Goal: Task Accomplishment & Management: Complete application form

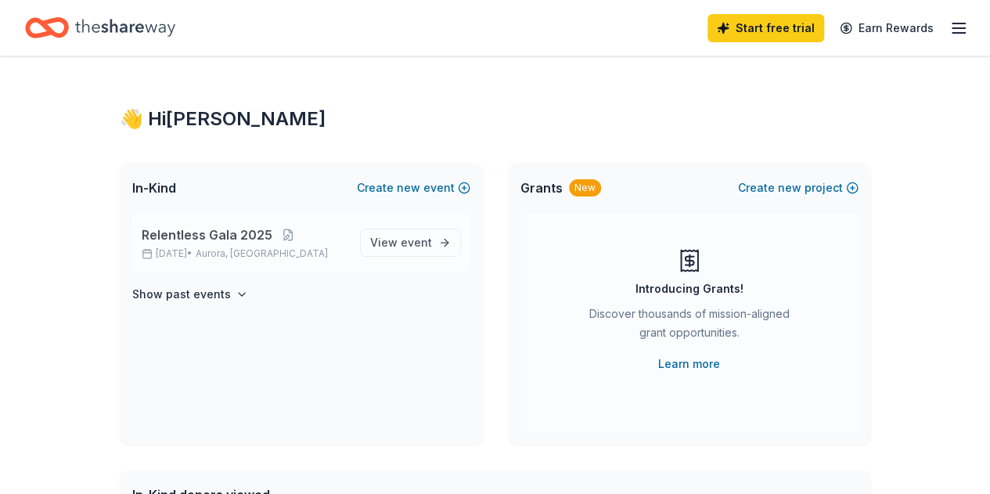
click at [225, 241] on span "Relentless Gala 2025" at bounding box center [207, 234] width 131 height 19
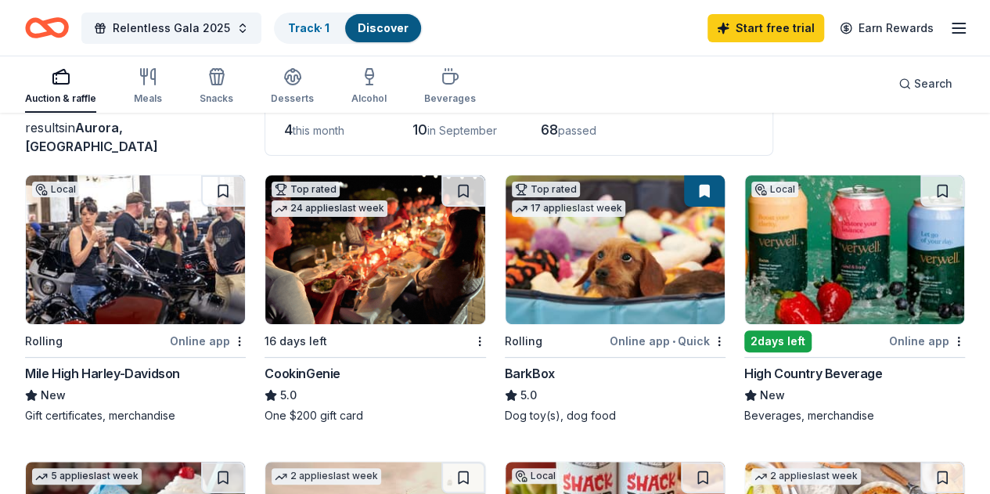
scroll to position [114, 0]
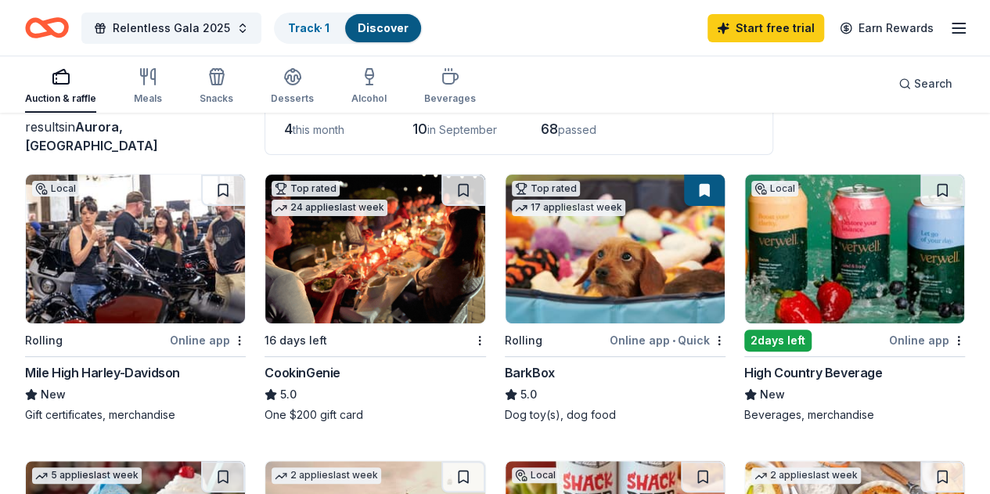
click at [684, 199] on button at bounding box center [704, 189] width 41 height 31
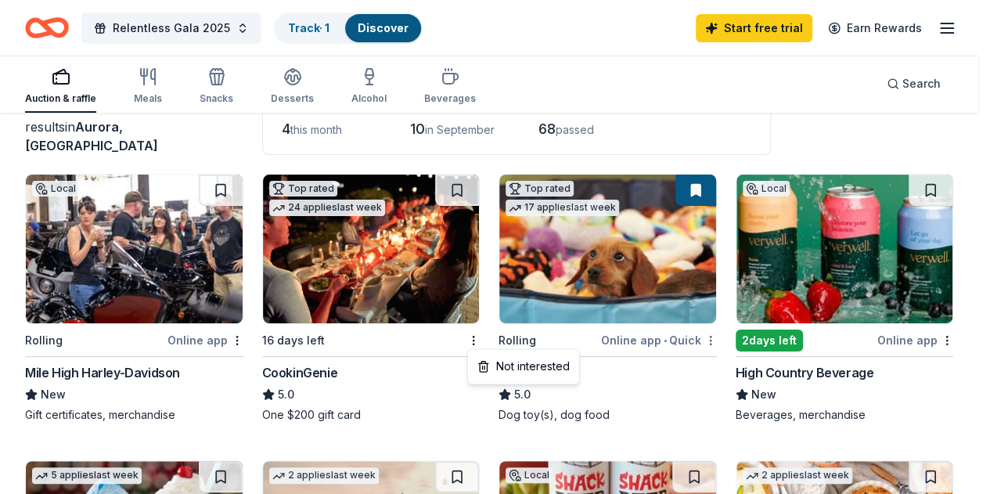
click at [570, 340] on html "Relentless Gala 2025 Track · 1 Discover Start free trial Earn Rewards Auction &…" at bounding box center [495, 133] width 990 height 494
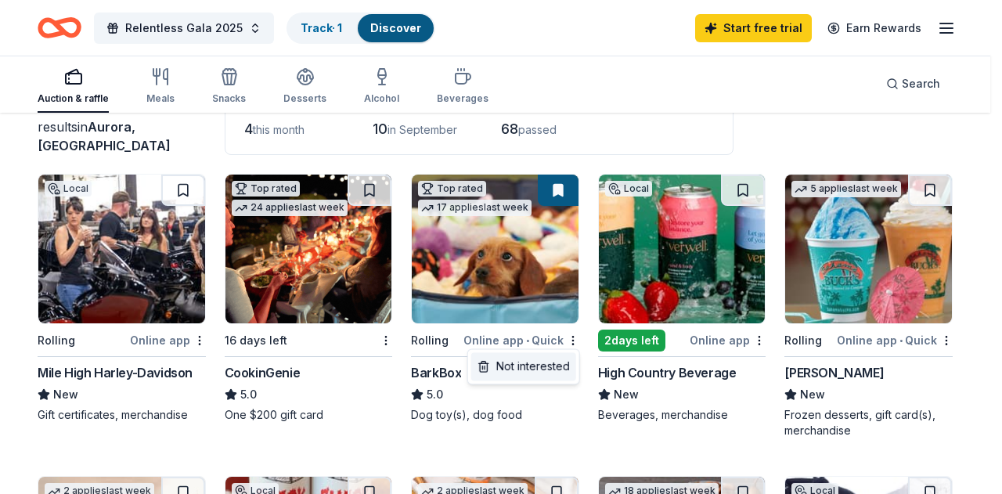
click at [554, 362] on div "Not interested" at bounding box center [523, 366] width 105 height 28
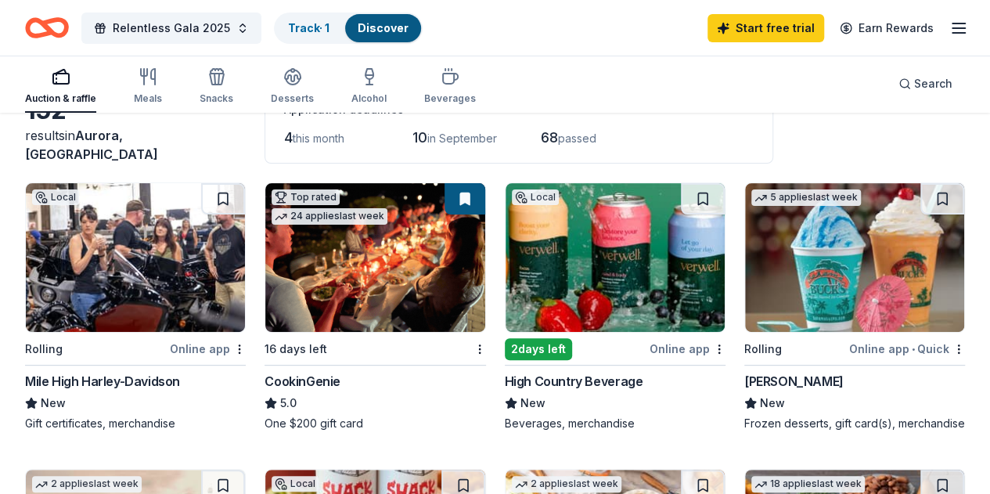
scroll to position [0, 0]
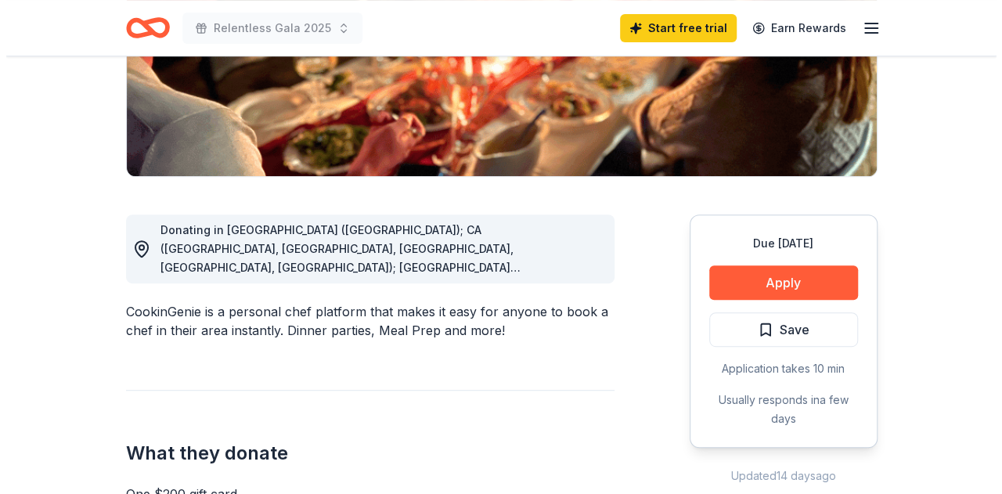
scroll to position [300, 0]
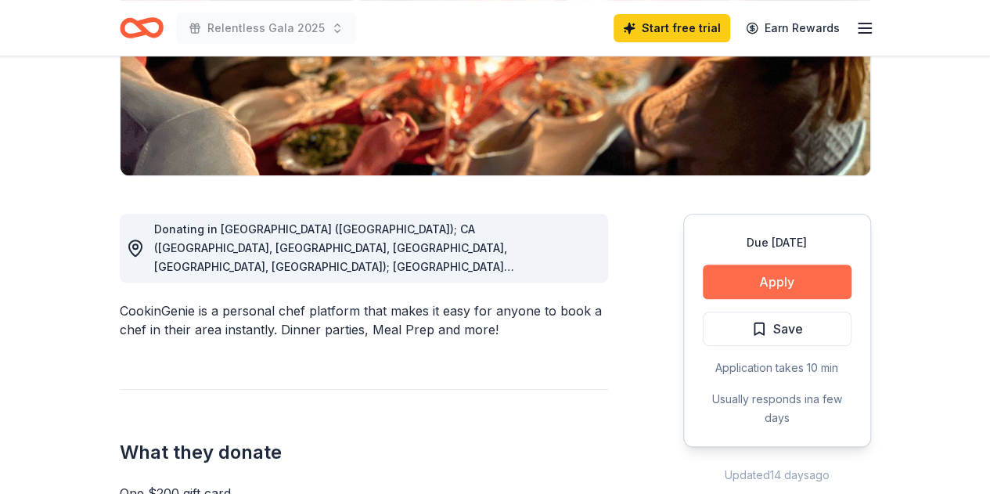
click at [757, 283] on button "Apply" at bounding box center [777, 281] width 149 height 34
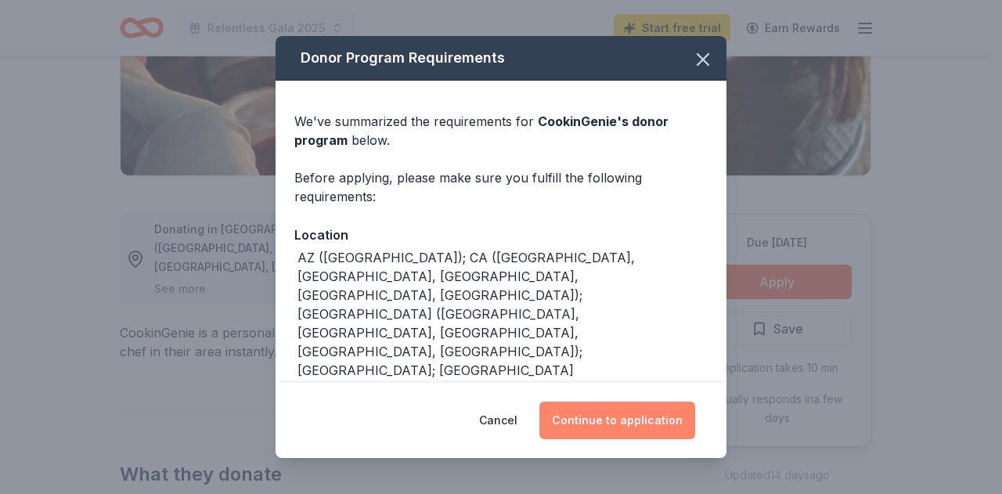
click at [640, 423] on button "Continue to application" at bounding box center [617, 420] width 156 height 38
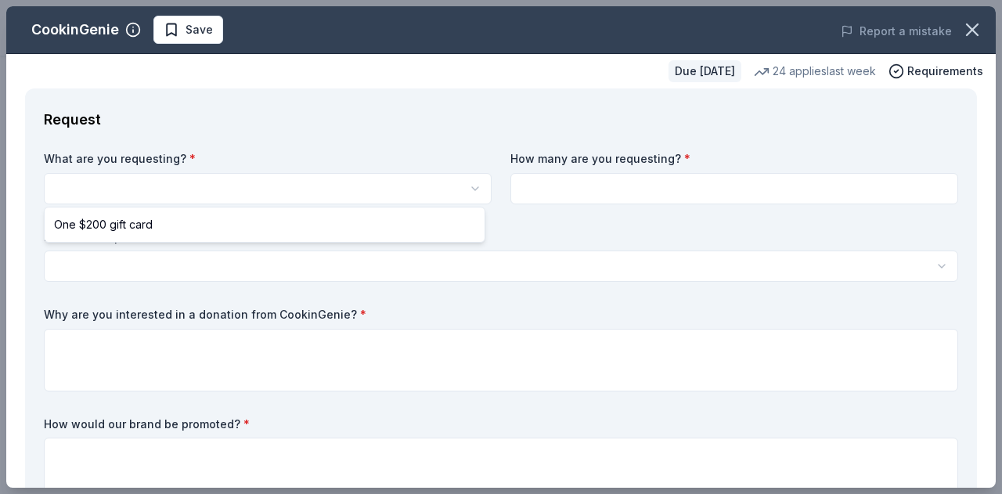
scroll to position [0, 0]
click at [318, 192] on html "Relentless Gala 2025 Save Apply Due [DATE] Share CookinGenie 5.0 • 7 reviews 24…" at bounding box center [501, 247] width 1002 height 494
select select "One $200 gift card"
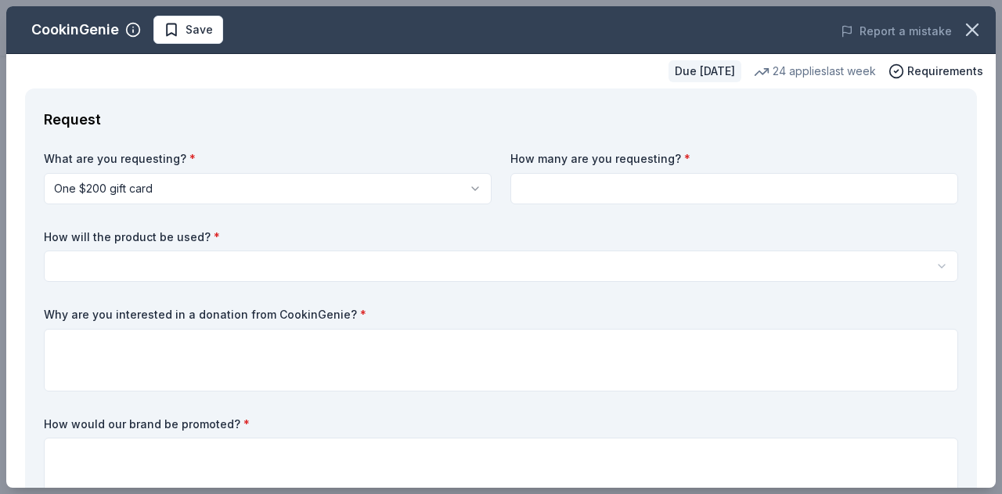
click at [545, 189] on input at bounding box center [734, 188] width 448 height 31
click at [581, 190] on input at bounding box center [734, 188] width 448 height 31
type input "1"
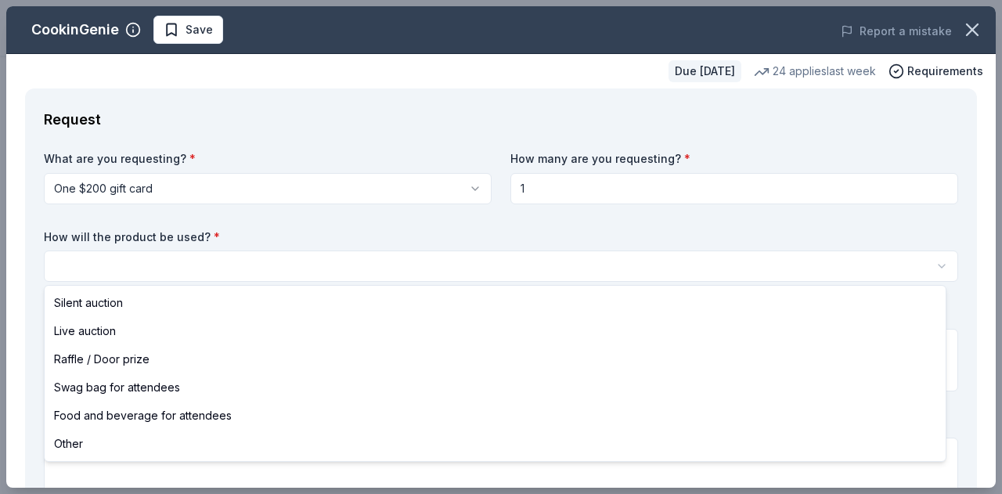
click at [552, 268] on html "Relentless Gala 2025 Save Apply Due in 16 days Share CookinGenie 5.0 • 7 review…" at bounding box center [501, 247] width 1002 height 494
select select "silentAuction"
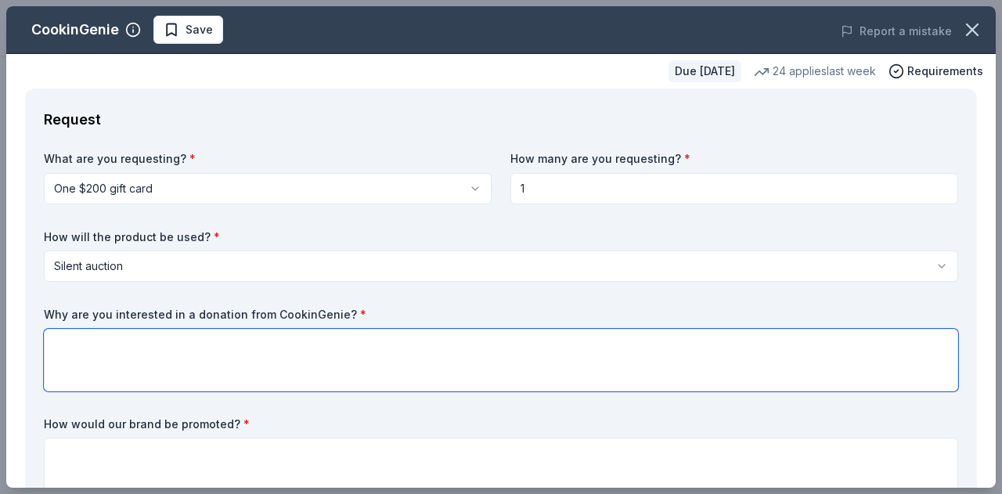
click at [335, 345] on textarea at bounding box center [501, 360] width 914 height 63
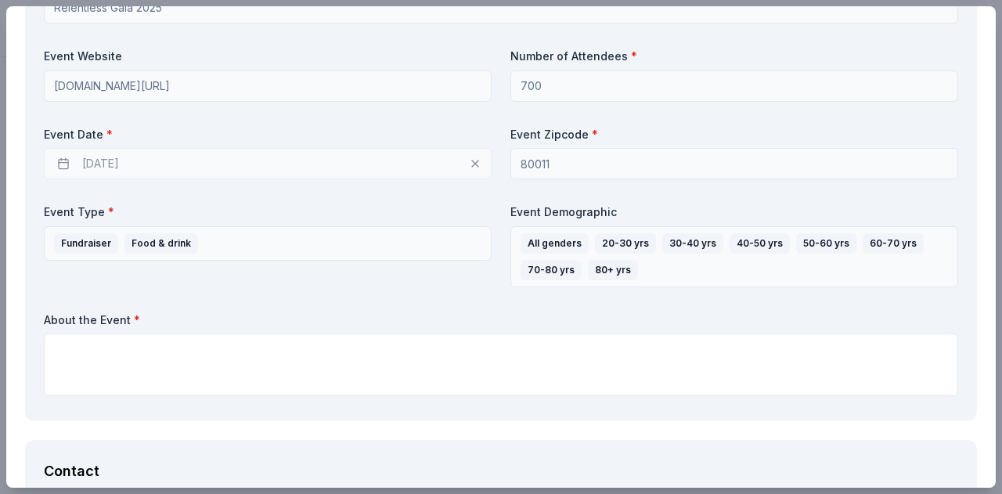
scroll to position [656, 0]
click at [360, 306] on div "Event Name * Relentless Gala 2025 Event Website www.EducateAurora.org/annual-ga…" at bounding box center [501, 185] width 914 height 432
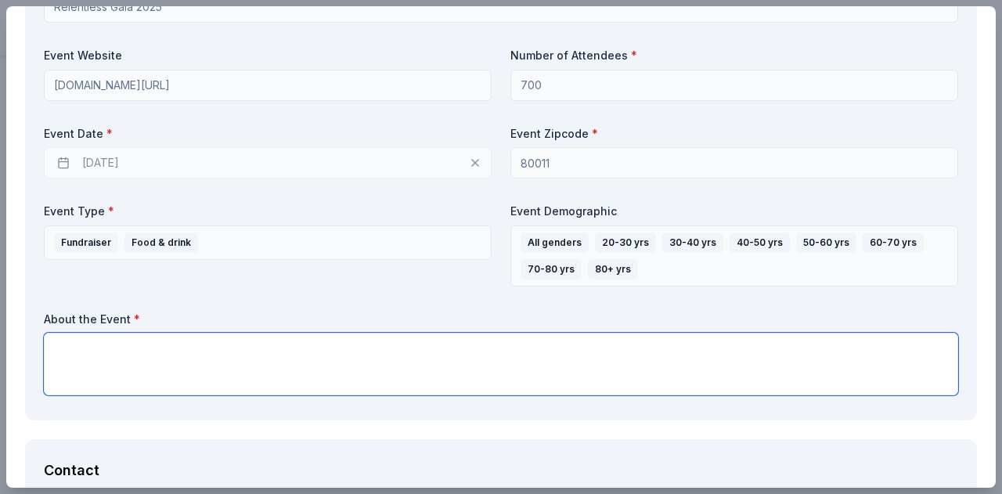
click at [296, 364] on textarea at bounding box center [501, 364] width 914 height 63
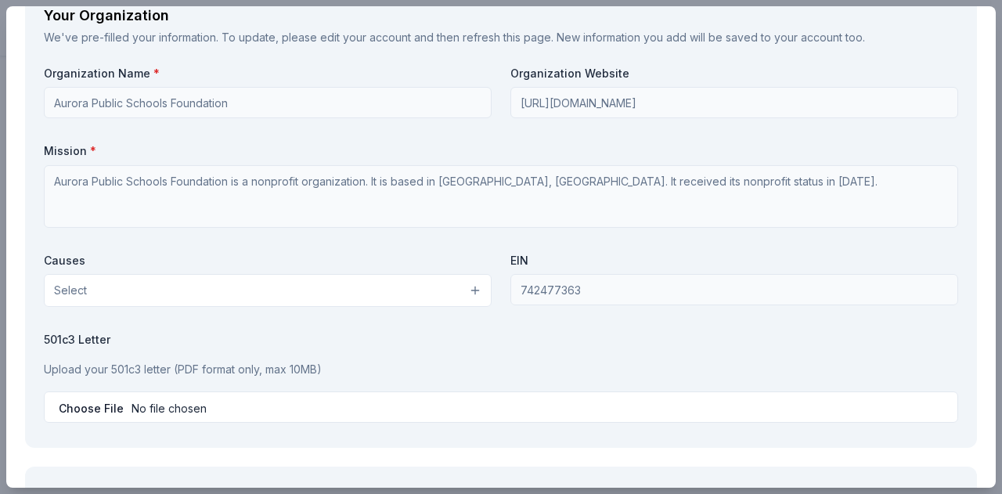
scroll to position [1386, 0]
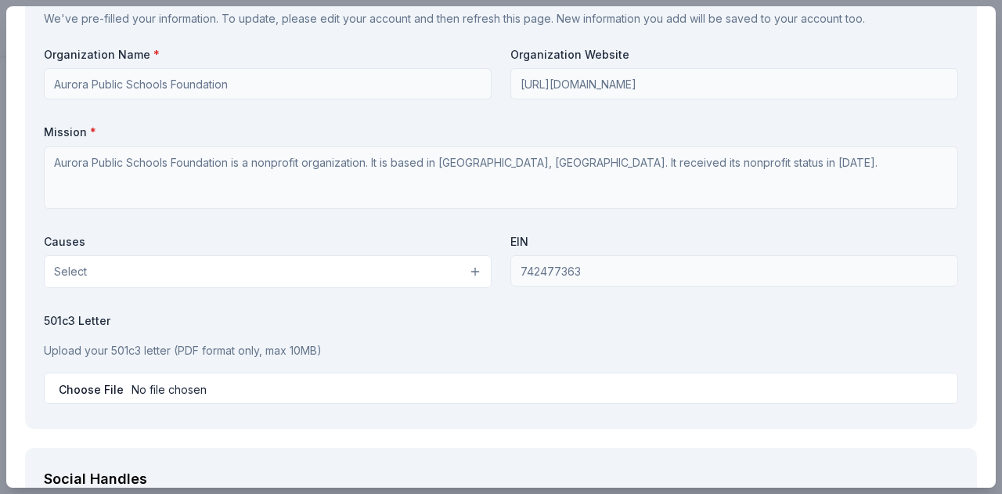
click at [340, 266] on button "Select" at bounding box center [268, 271] width 448 height 33
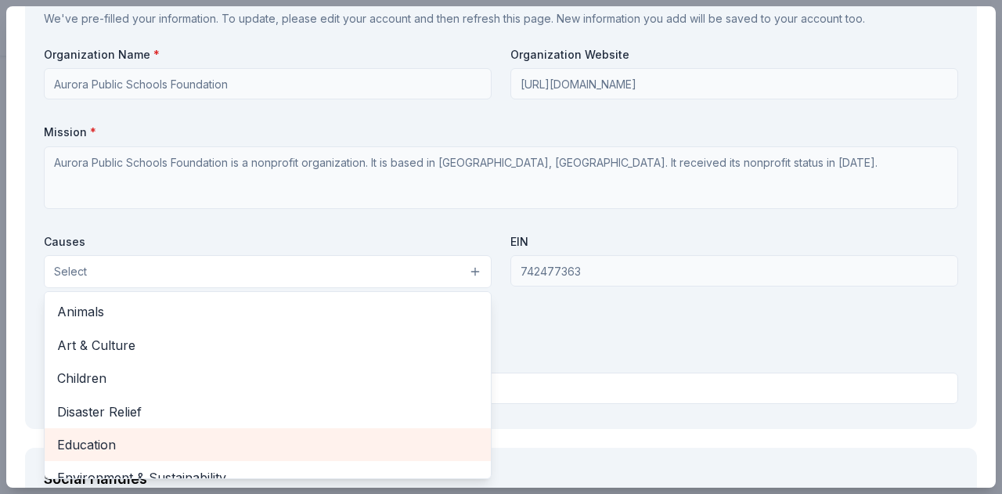
click at [239, 441] on span "Education" at bounding box center [267, 444] width 421 height 20
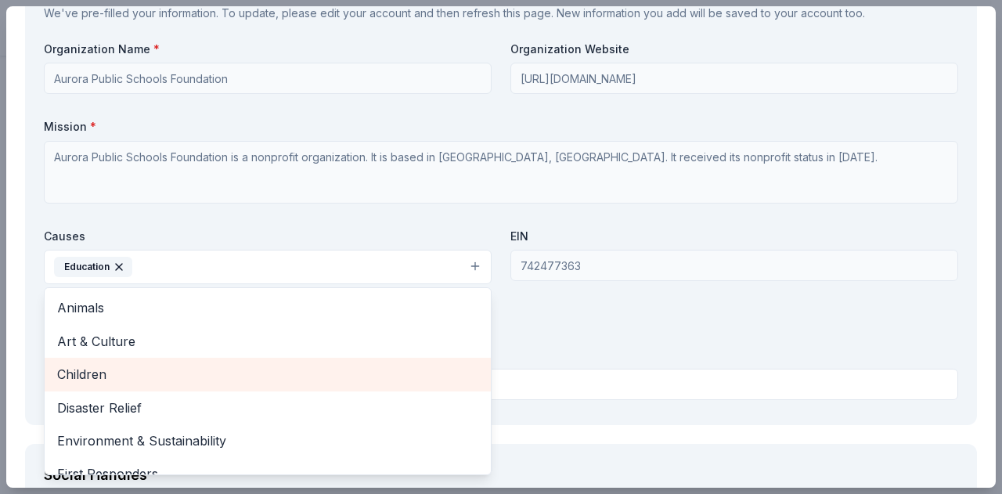
scroll to position [1390, 0]
click at [285, 365] on span "Children" at bounding box center [267, 375] width 421 height 20
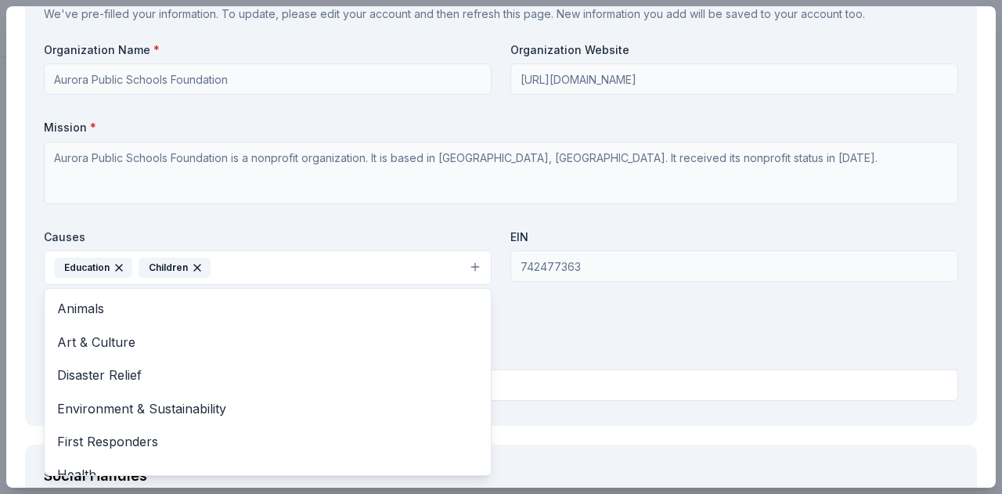
click at [632, 311] on div "Organization Name * Aurora Public Schools Foundation Organization Website http:…" at bounding box center [501, 224] width 914 height 365
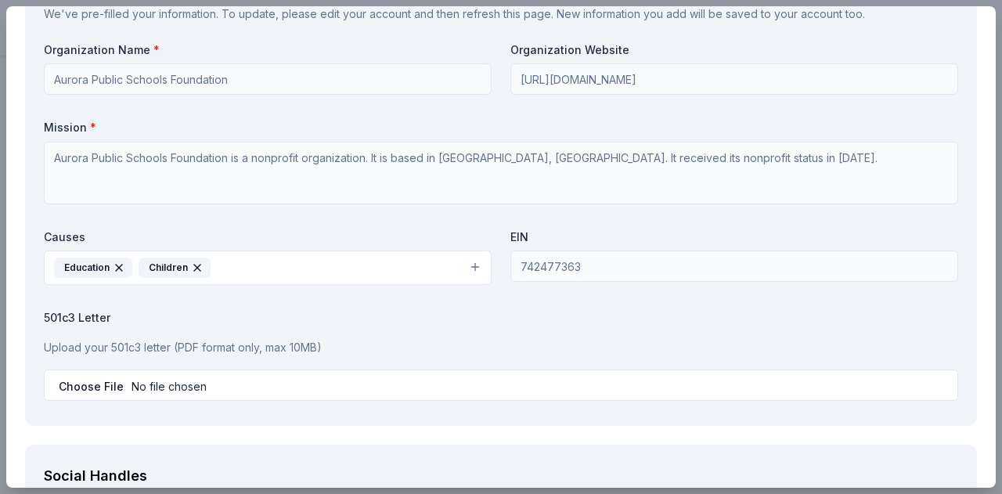
click at [529, 310] on label "501c3 Letter" at bounding box center [501, 318] width 914 height 16
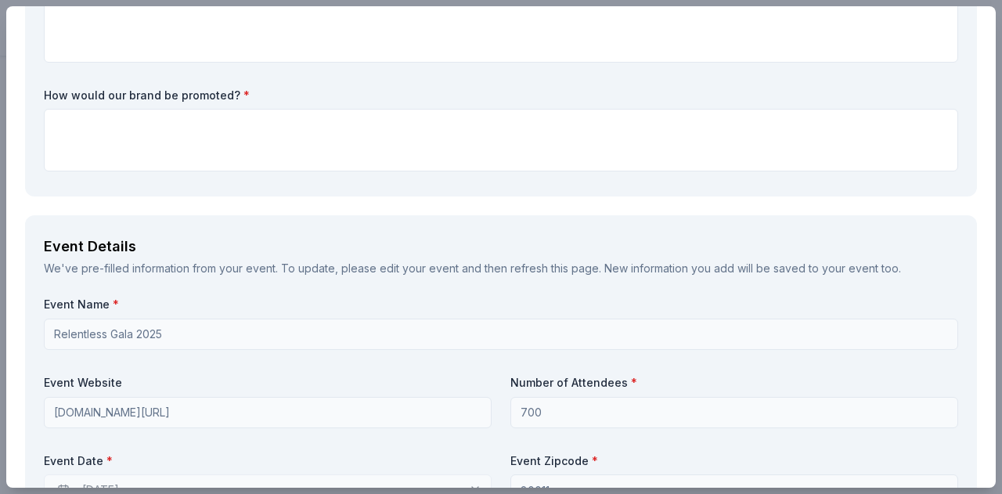
scroll to position [0, 0]
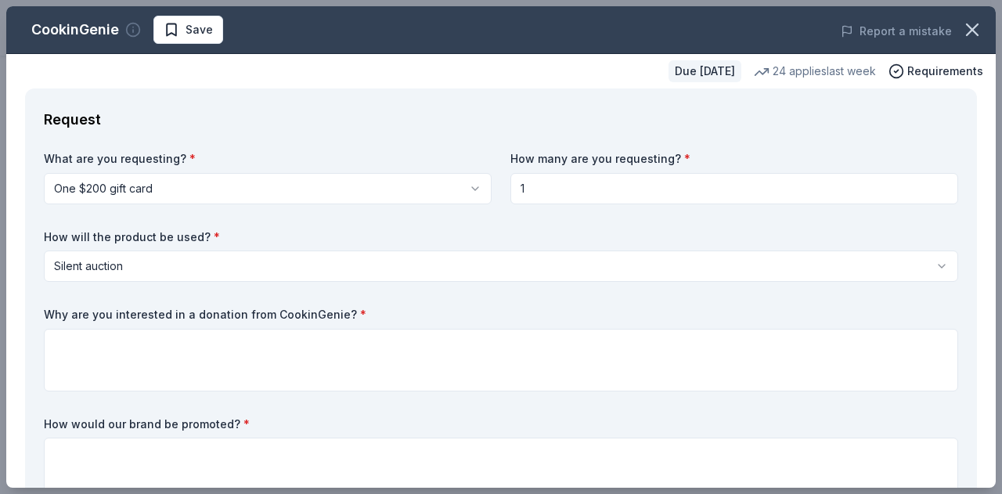
click at [133, 27] on icon "button" at bounding box center [133, 30] width 16 height 16
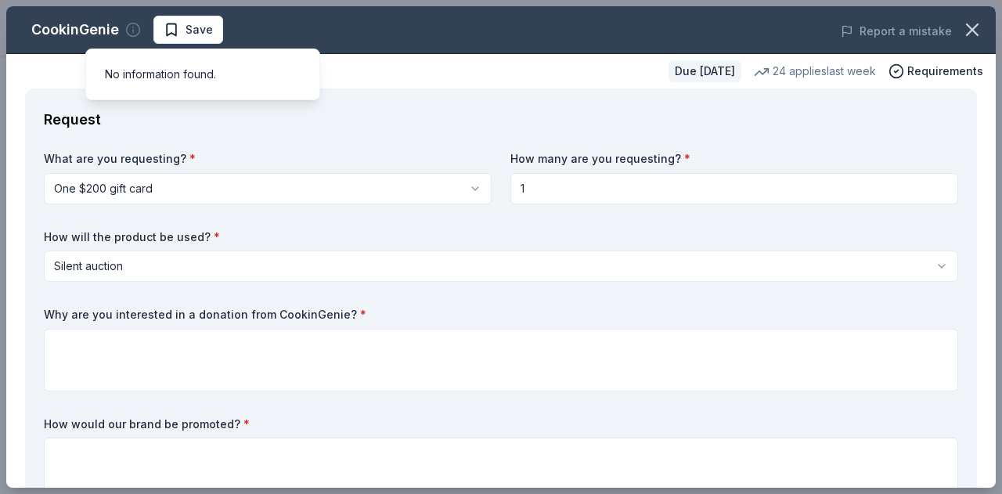
click at [133, 27] on icon "button" at bounding box center [133, 30] width 16 height 16
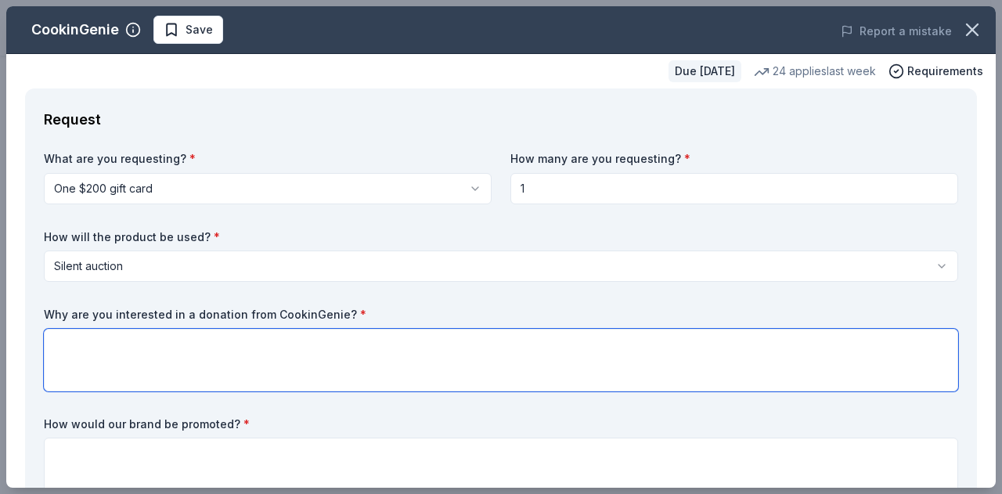
click at [274, 351] on textarea at bounding box center [501, 360] width 914 height 63
type textarea "R"
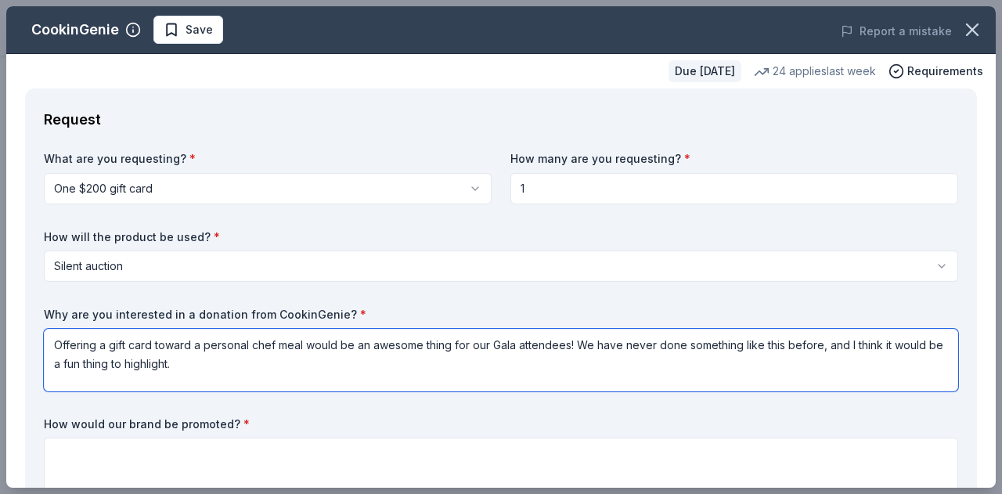
type textarea "Offering a gift card toward a personal chef meal would be an awesome thing for …"
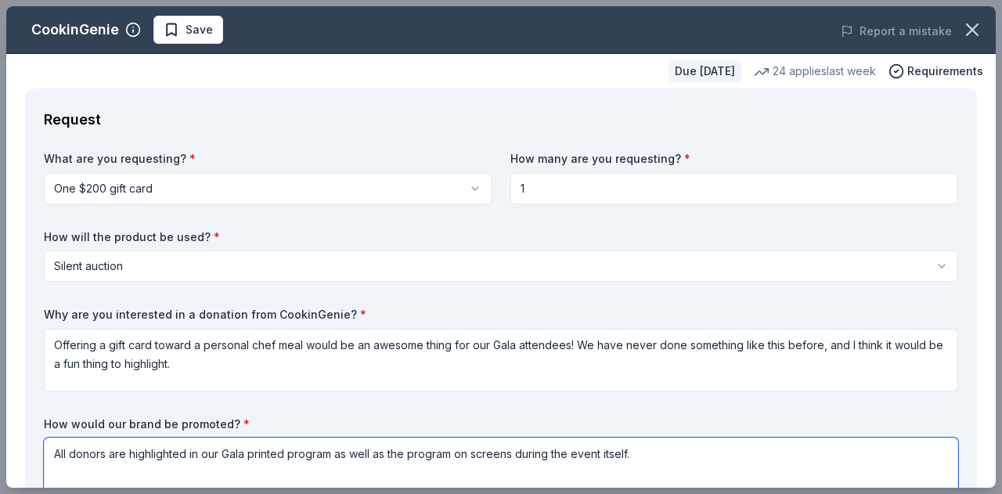
click at [502, 457] on textarea "All donors are highlighted in our Gala printed program as well as the program o…" at bounding box center [501, 468] width 914 height 63
click at [467, 451] on textarea "All donors are highlighted in our Gala printed program as well as the program o…" at bounding box center [501, 468] width 914 height 63
click at [667, 446] on textarea "All donors are highlighted in our Gala printed program as well as the program o…" at bounding box center [501, 468] width 914 height 63
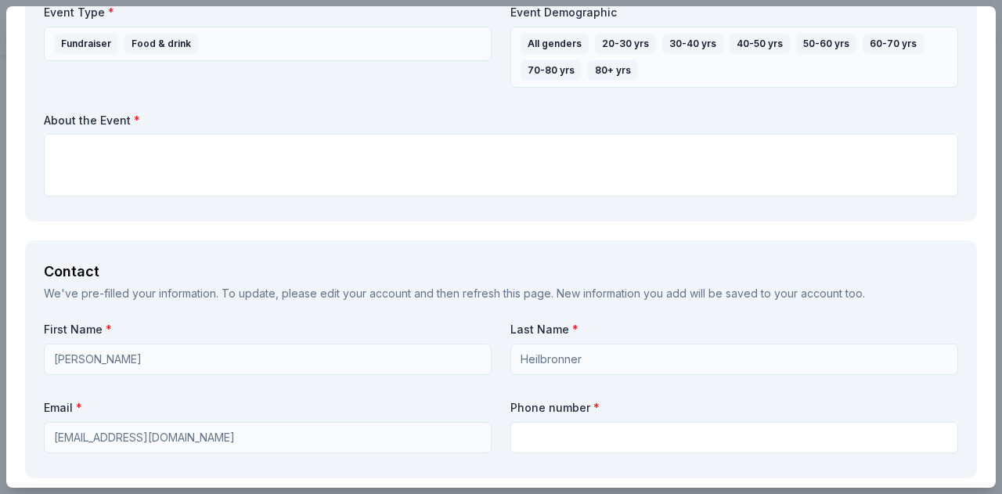
scroll to position [850, 0]
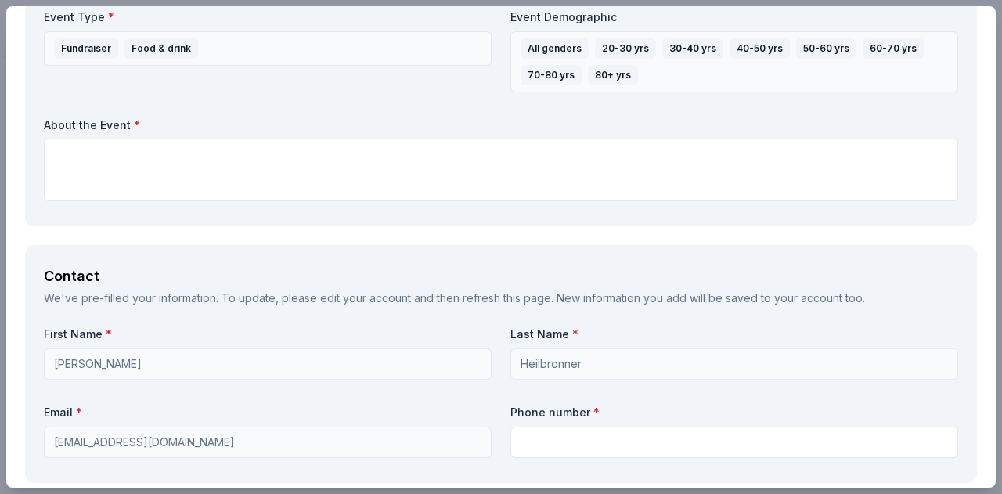
type textarea "All donors are highlighted in our Gala printed program as well as the program o…"
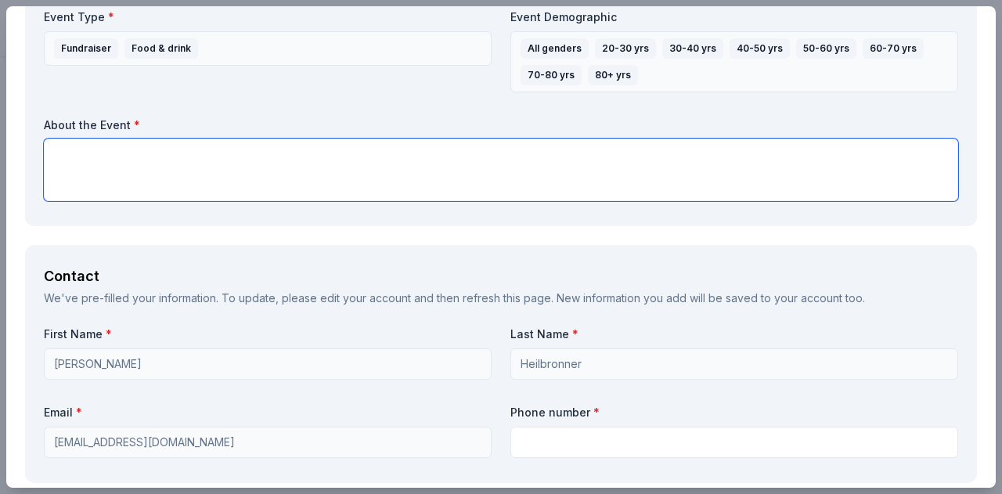
click at [457, 167] on textarea at bounding box center [501, 170] width 914 height 63
paste textarea "This event will be a night of celebration, inspiration and relentless support o…"
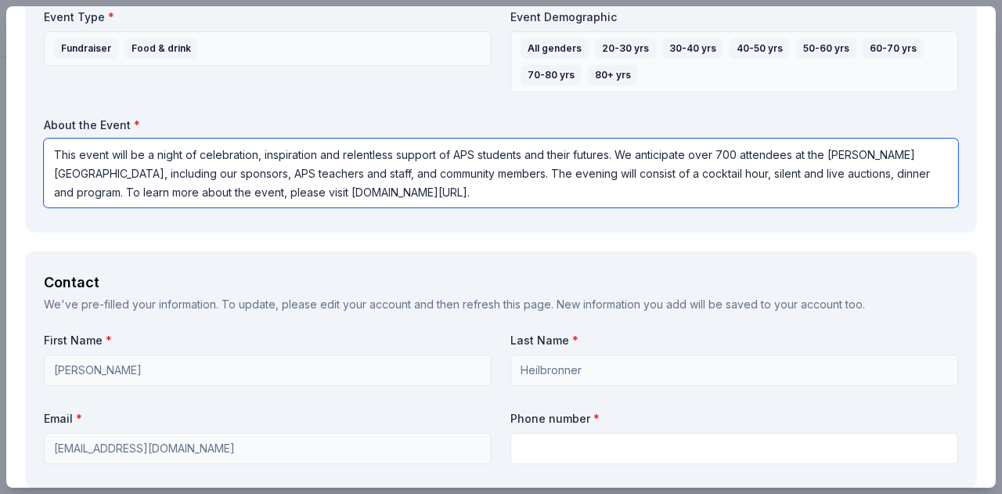
click at [733, 149] on textarea "This event will be a night of celebration, inspiration and relentless support o…" at bounding box center [501, 173] width 914 height 69
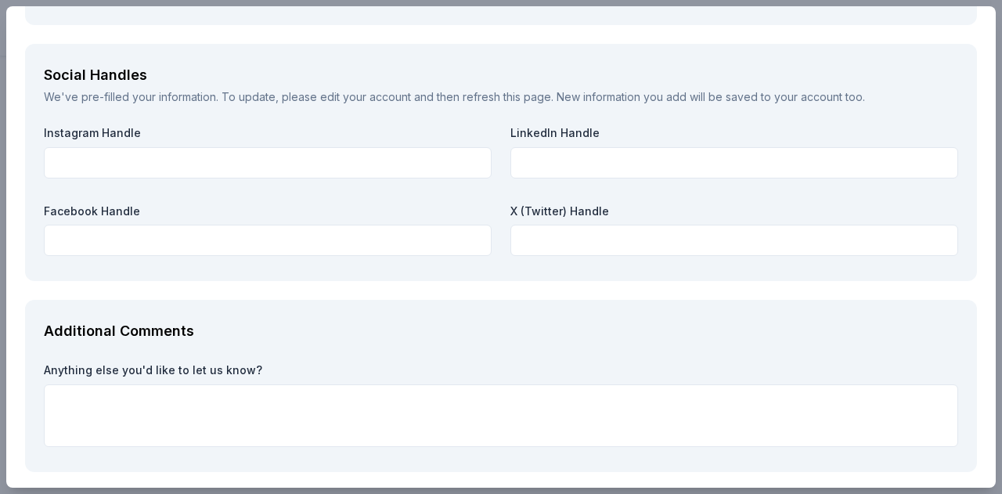
scroll to position [1798, 0]
type textarea "This event will be a night of celebration, inspiration and relentless support o…"
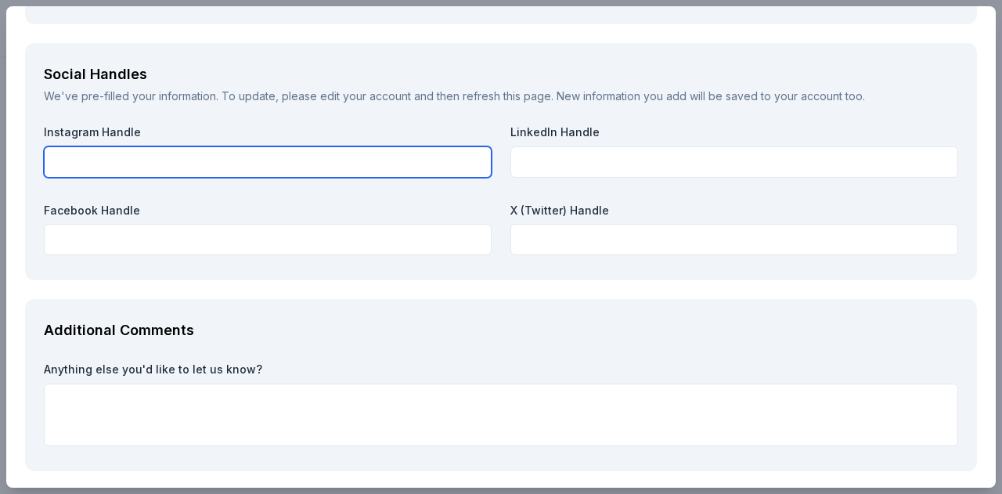
click at [290, 164] on input "text" at bounding box center [268, 161] width 448 height 31
type input "@apsfoundation"
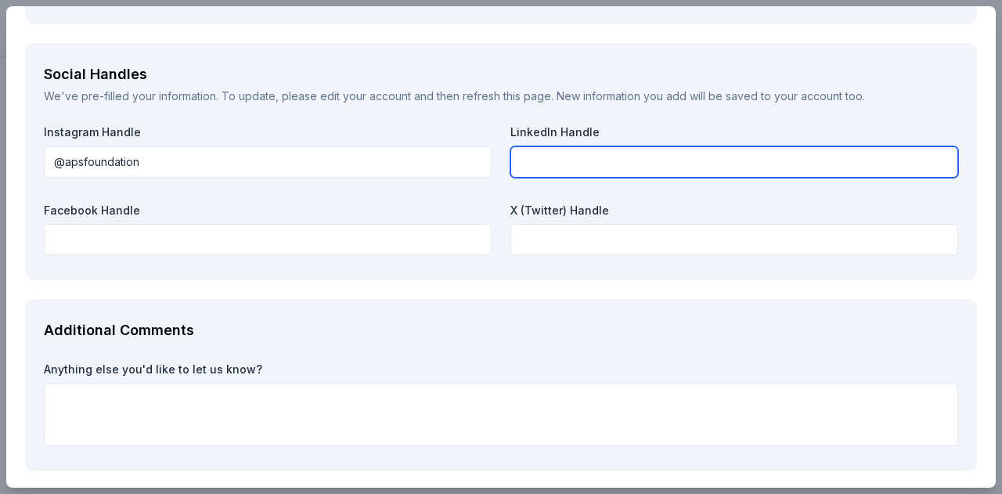
click at [525, 171] on input "text" at bounding box center [734, 161] width 448 height 31
type input "@apsfoundation"
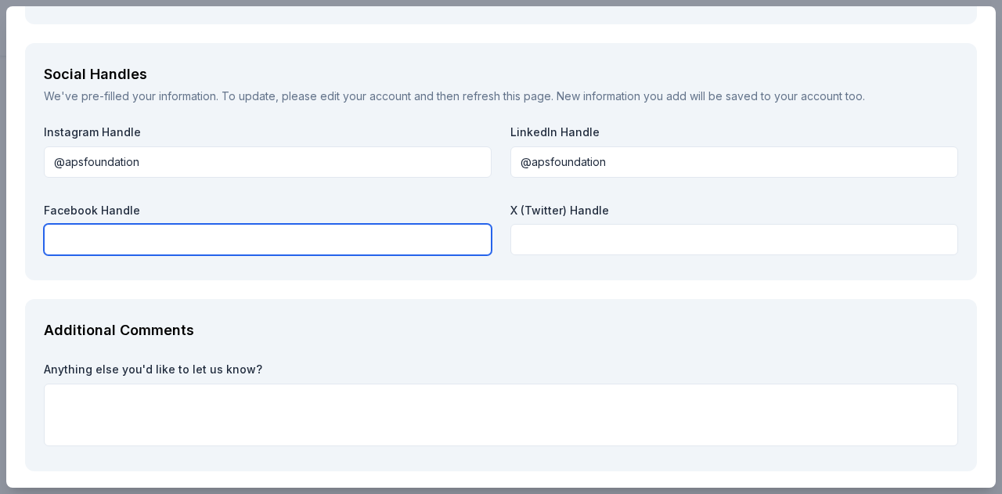
type input "a"
type input "@apsfoundation"
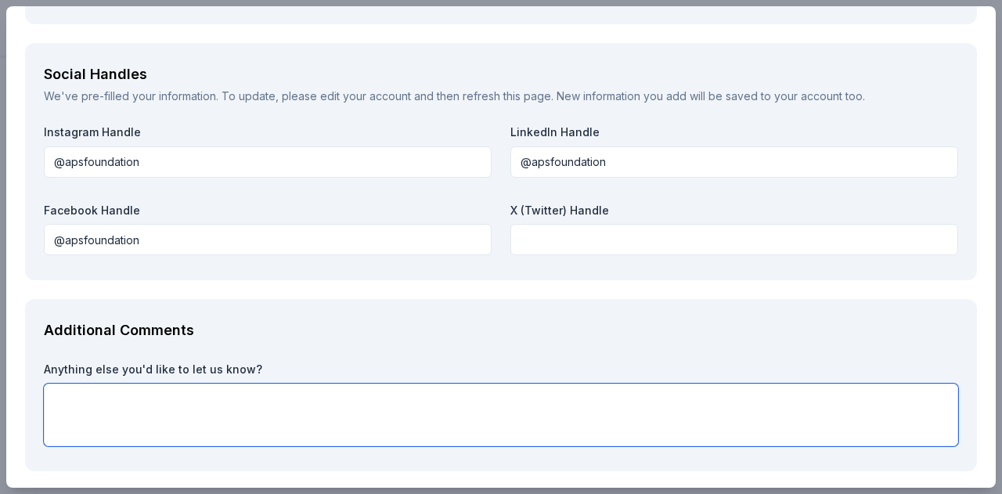
scroll to position [1859, 0]
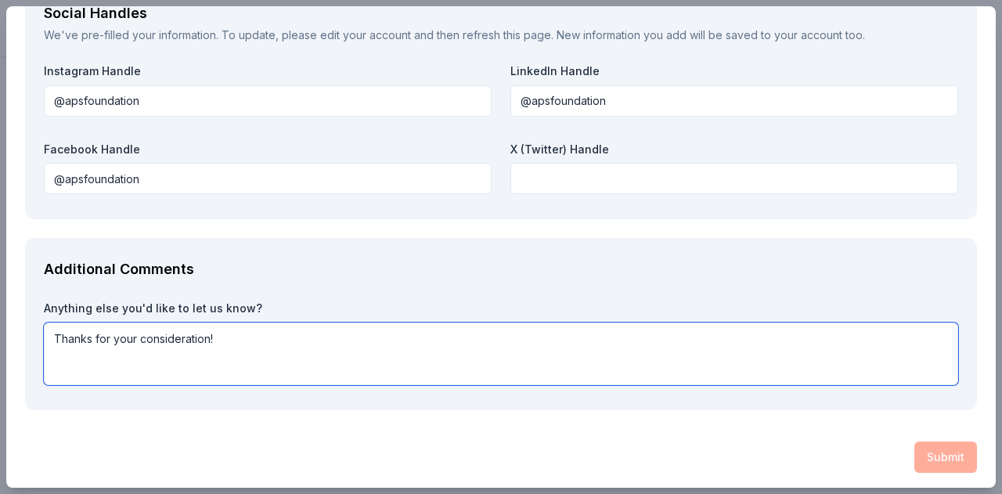
type textarea "Thanks for your consideration!"
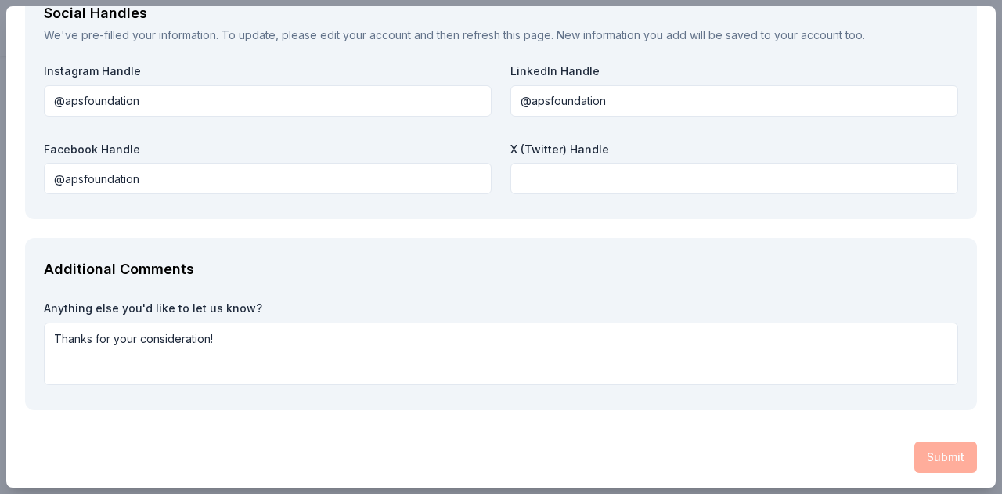
click at [444, 457] on div "Submit" at bounding box center [501, 456] width 952 height 31
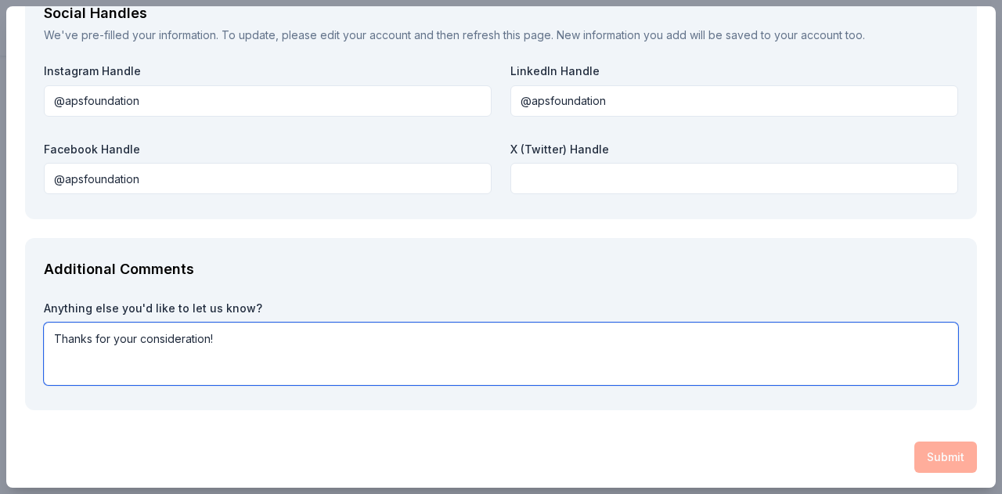
click at [600, 334] on textarea "Thanks for your consideration!" at bounding box center [501, 353] width 914 height 63
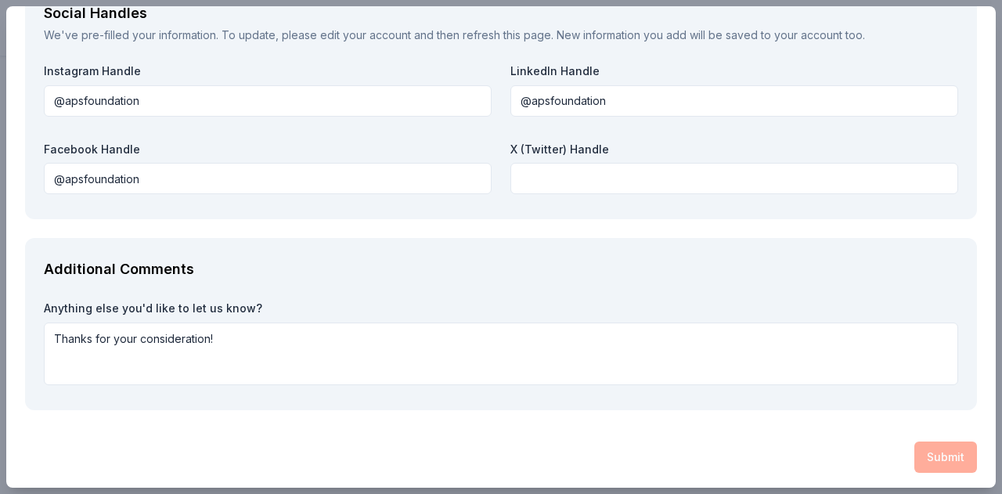
click at [936, 459] on div "Submit" at bounding box center [501, 456] width 952 height 31
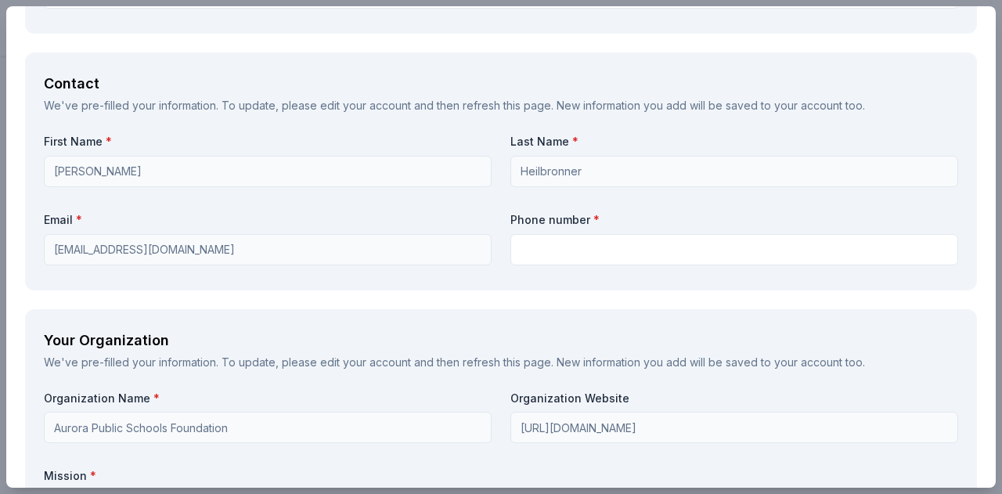
scroll to position [1052, 0]
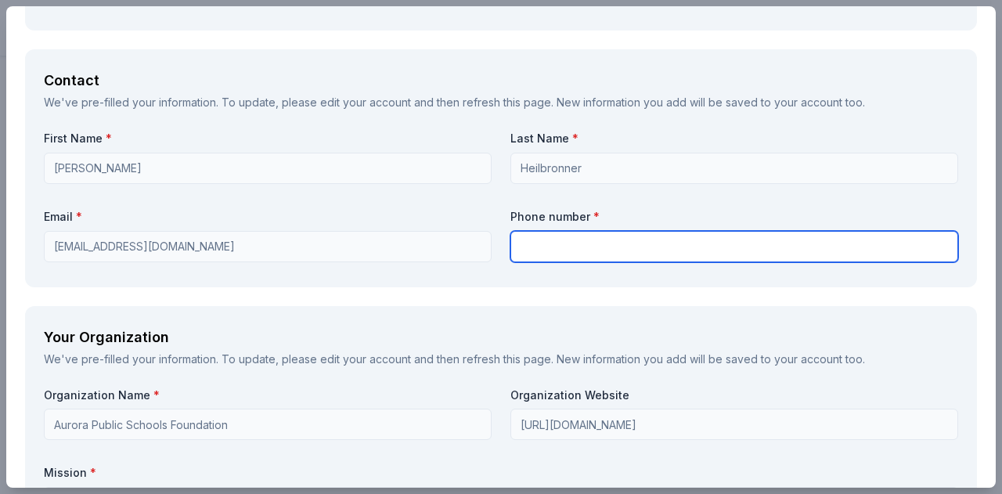
click at [592, 242] on input "text" at bounding box center [734, 246] width 448 height 31
type input "3033262042"
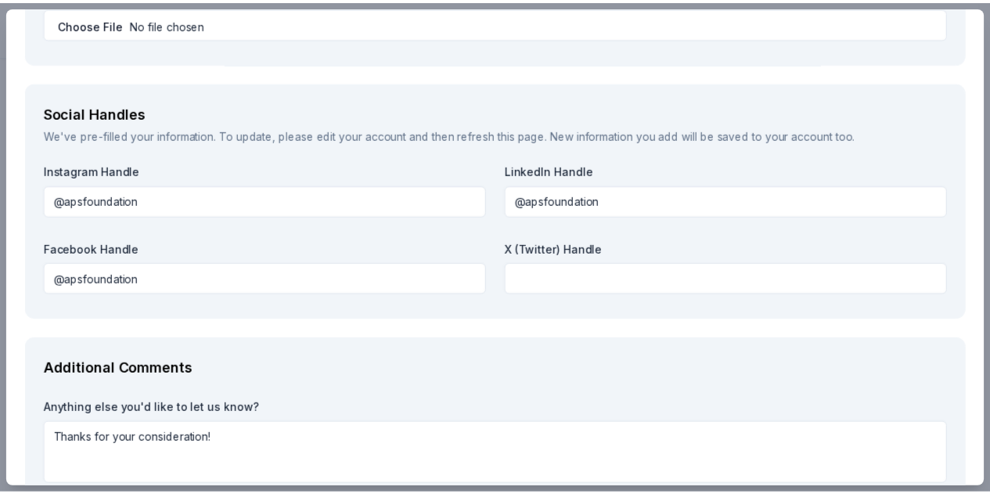
scroll to position [1859, 0]
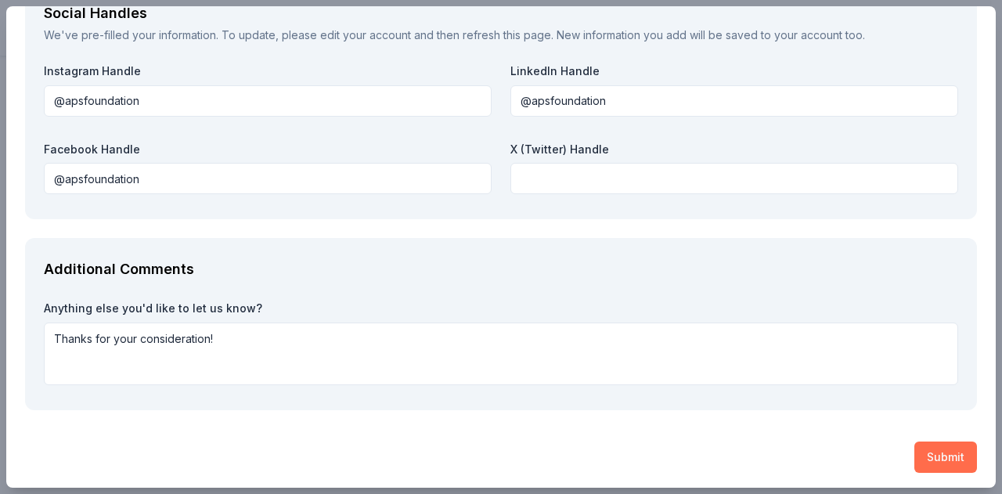
click at [942, 466] on button "Submit" at bounding box center [945, 456] width 63 height 31
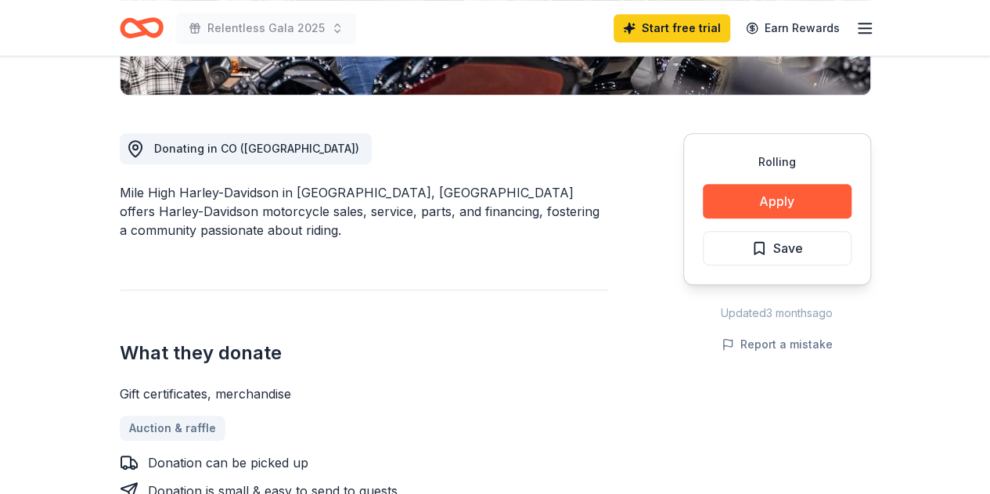
scroll to position [368, 0]
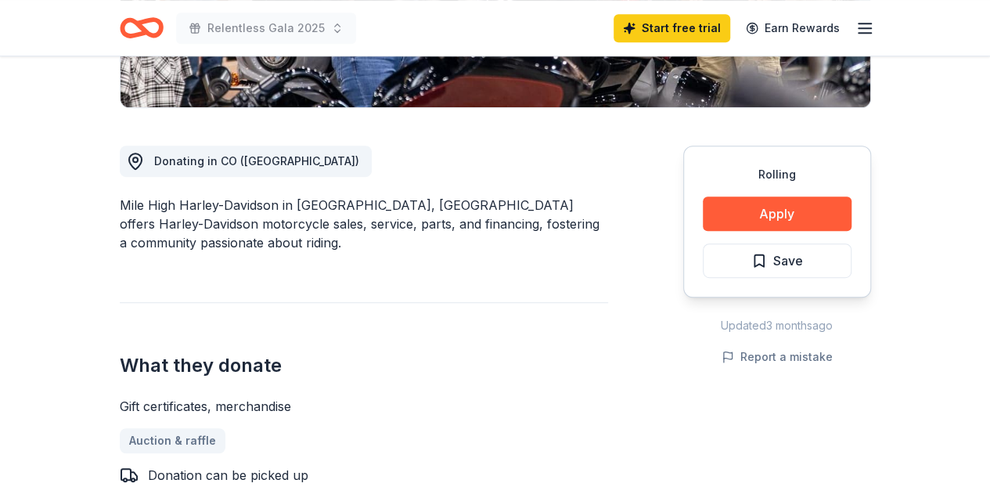
drag, startPoint x: 404, startPoint y: 206, endPoint x: 480, endPoint y: 200, distance: 76.9
click at [480, 200] on div "Mile High Harley-Davidson in Aurora, CO offers Harley-Davidson motorcycle sales…" at bounding box center [364, 224] width 488 height 56
click at [426, 237] on div "Donating in CO (Aurora) Mile High Harley-Davidson in Aurora, CO offers Harley-D…" at bounding box center [364, 500] width 488 height 785
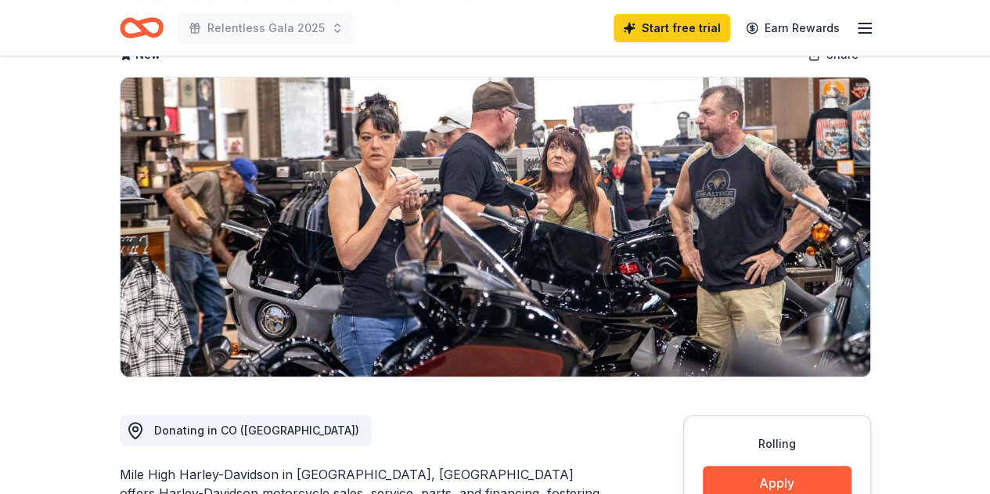
scroll to position [55, 0]
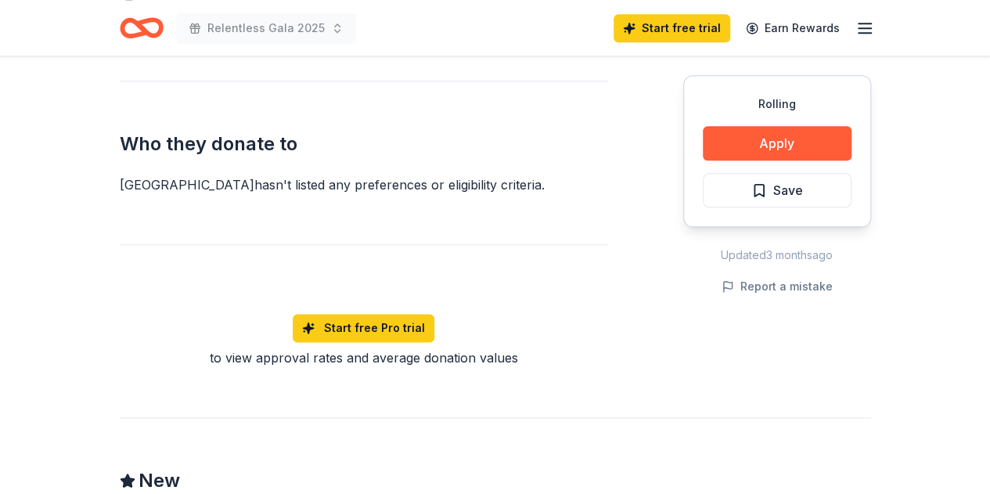
scroll to position [851, 0]
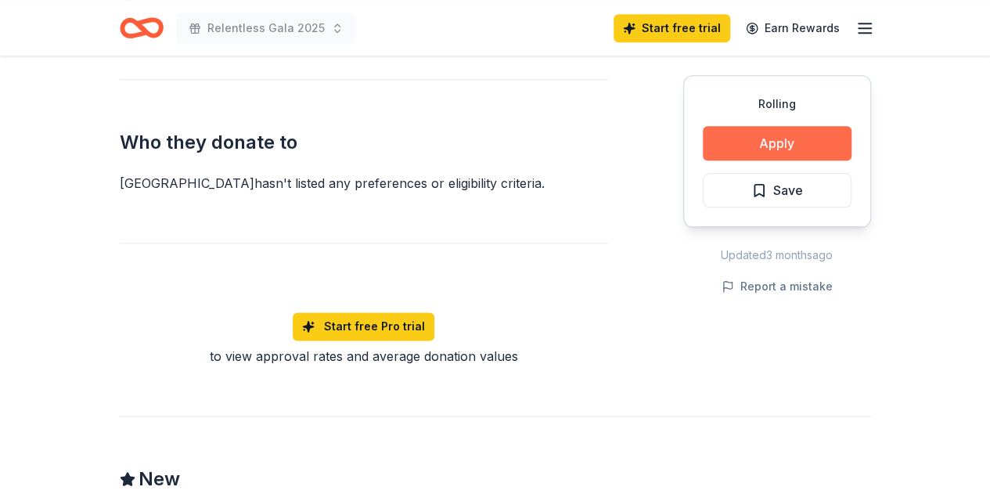
click at [797, 144] on button "Apply" at bounding box center [777, 143] width 149 height 34
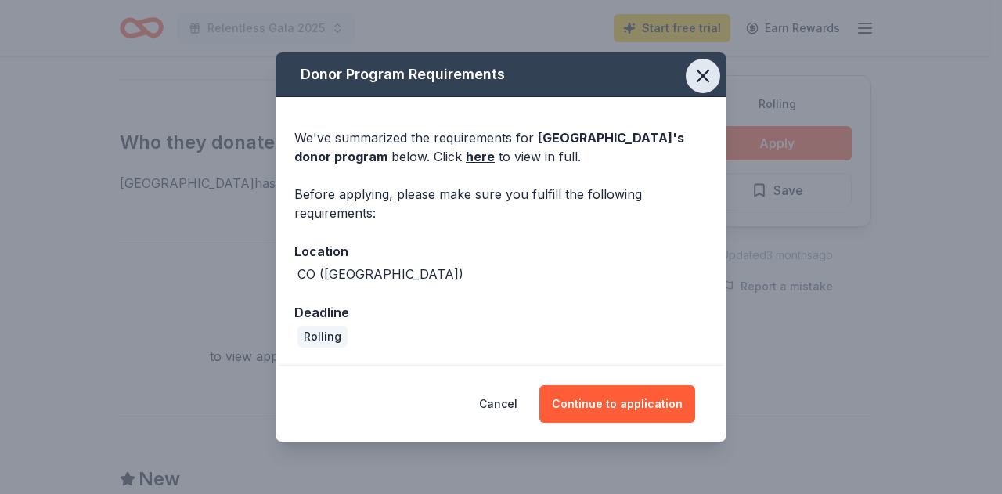
click at [702, 77] on icon "button" at bounding box center [703, 76] width 22 height 22
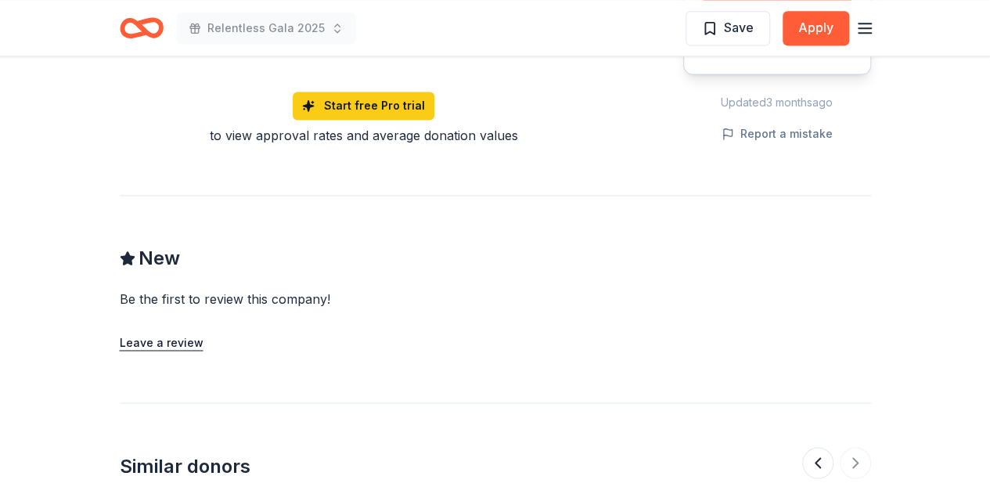
scroll to position [1071, 0]
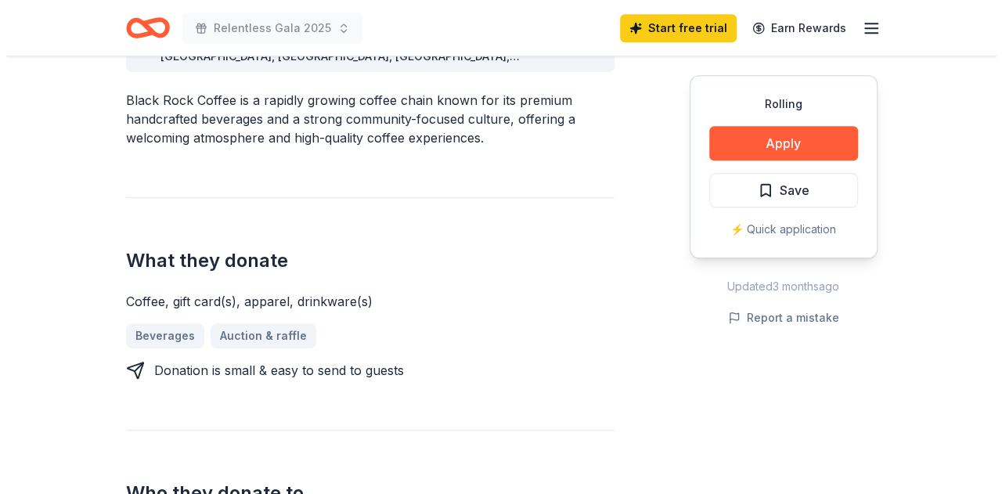
scroll to position [509, 0]
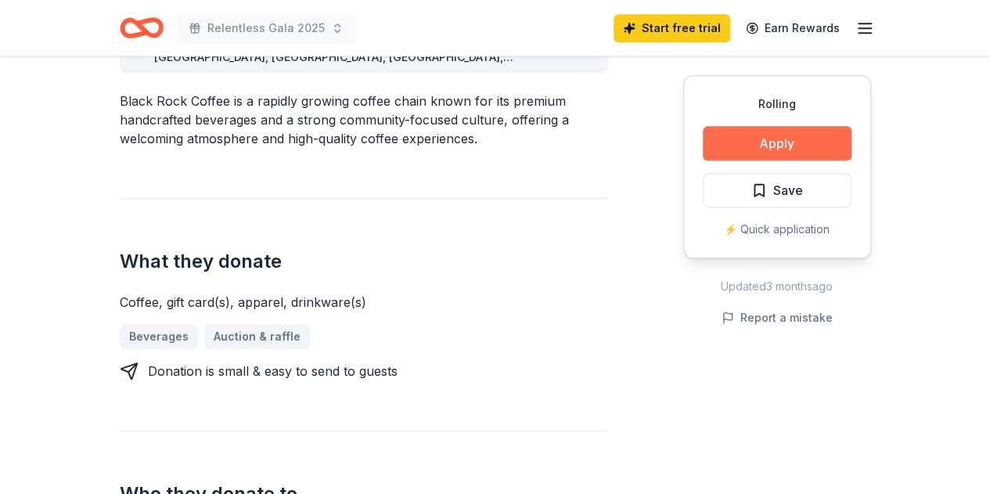
click at [817, 136] on button "Apply" at bounding box center [777, 143] width 149 height 34
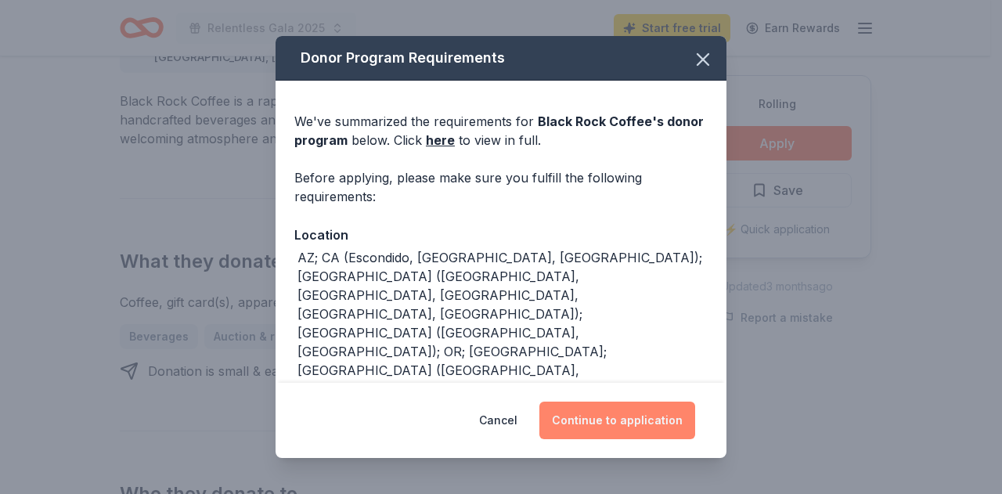
click at [590, 415] on button "Continue to application" at bounding box center [617, 420] width 156 height 38
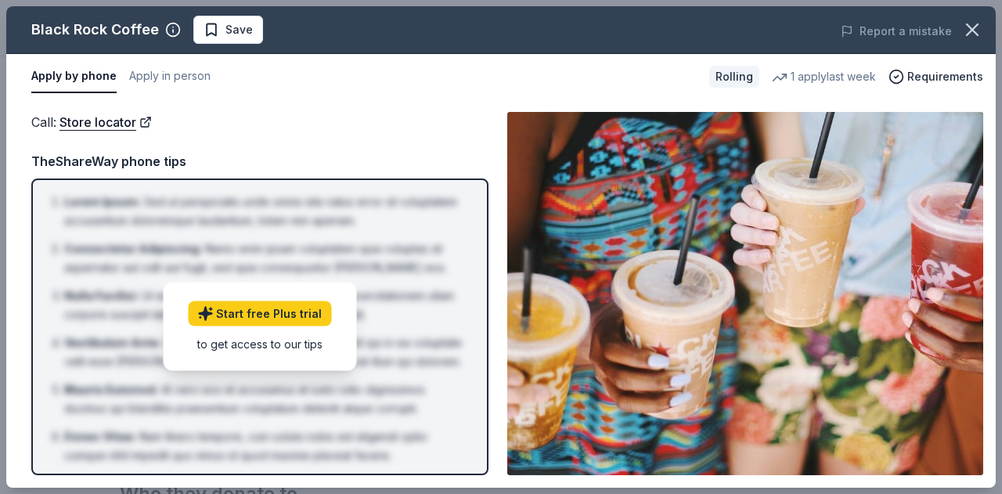
click at [95, 72] on button "Apply by phone" at bounding box center [73, 76] width 85 height 33
click at [185, 77] on button "Apply in person" at bounding box center [169, 76] width 81 height 33
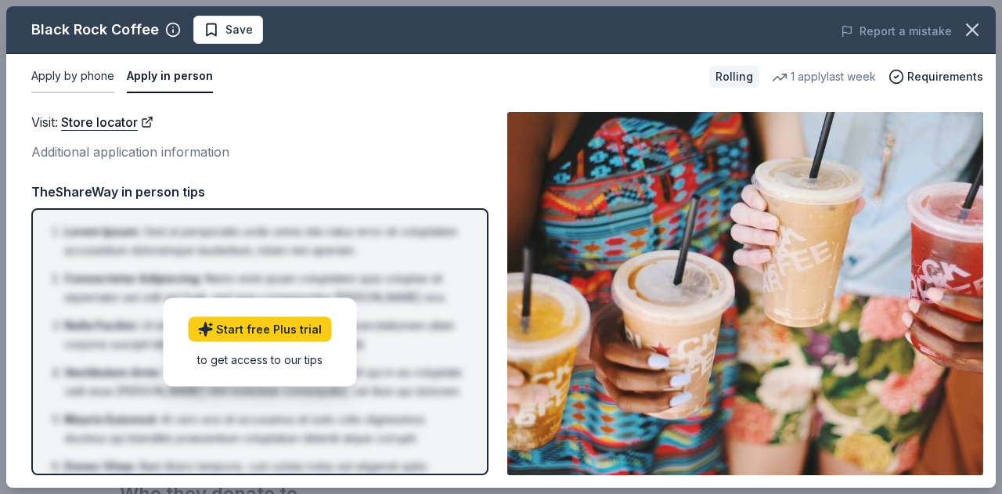
click at [79, 77] on button "Apply by phone" at bounding box center [72, 76] width 83 height 33
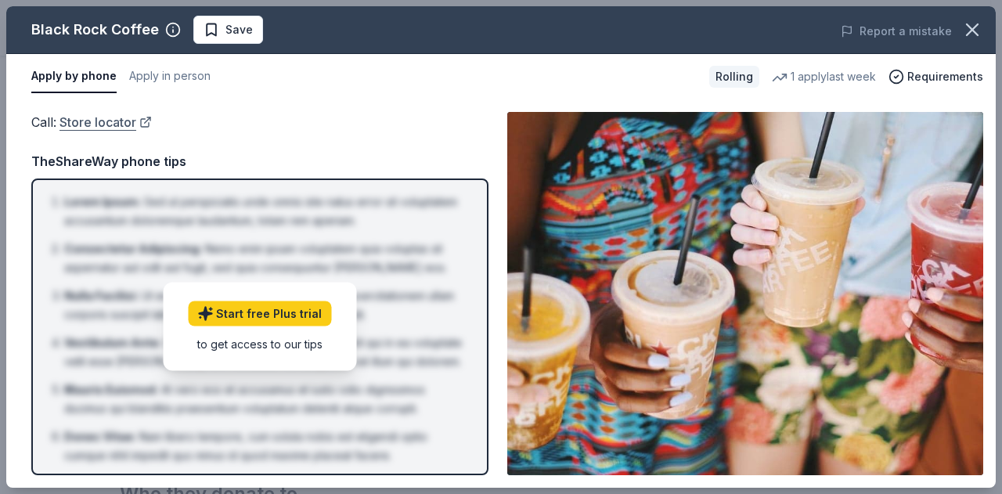
click at [95, 124] on link "Store locator" at bounding box center [105, 122] width 92 height 20
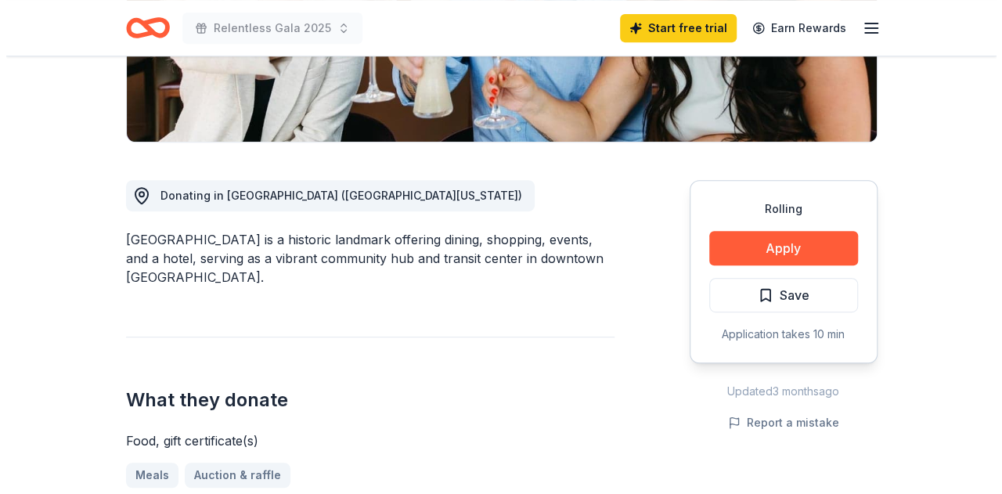
scroll to position [351, 0]
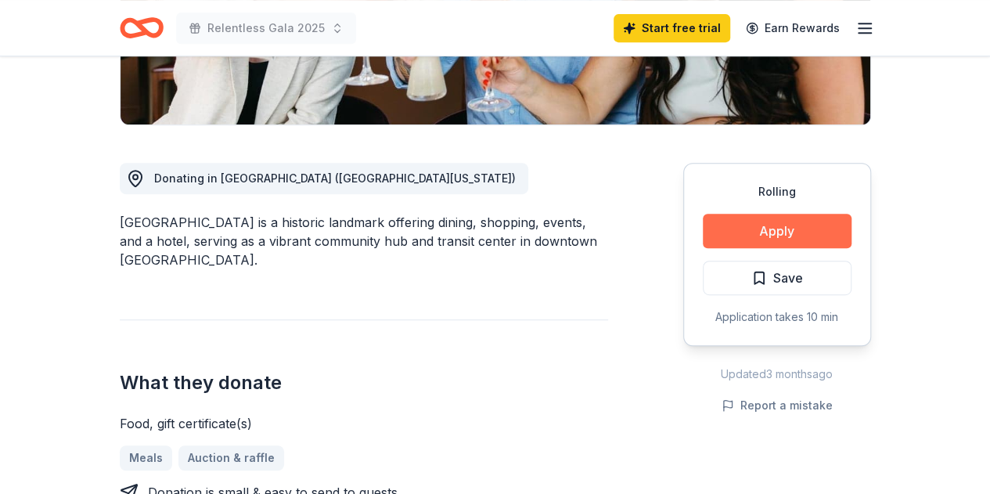
click at [758, 231] on button "Apply" at bounding box center [777, 231] width 149 height 34
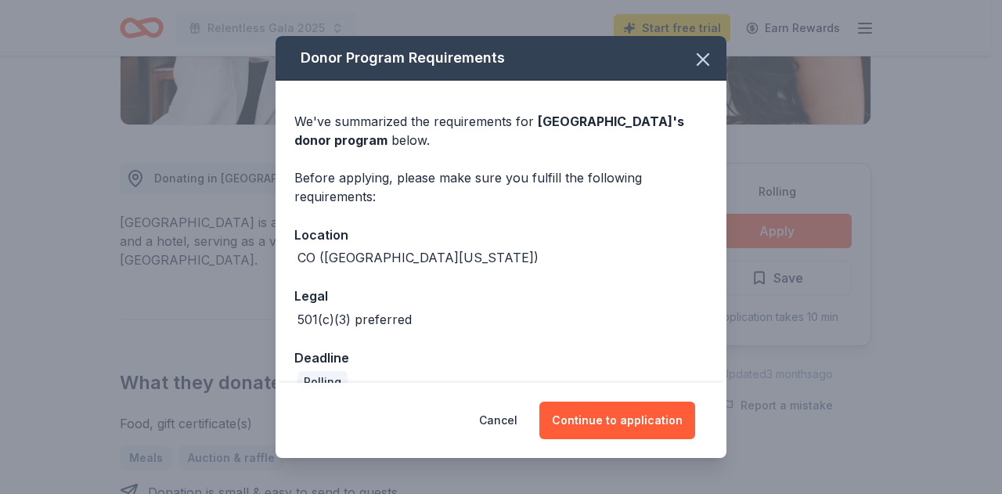
scroll to position [28, 0]
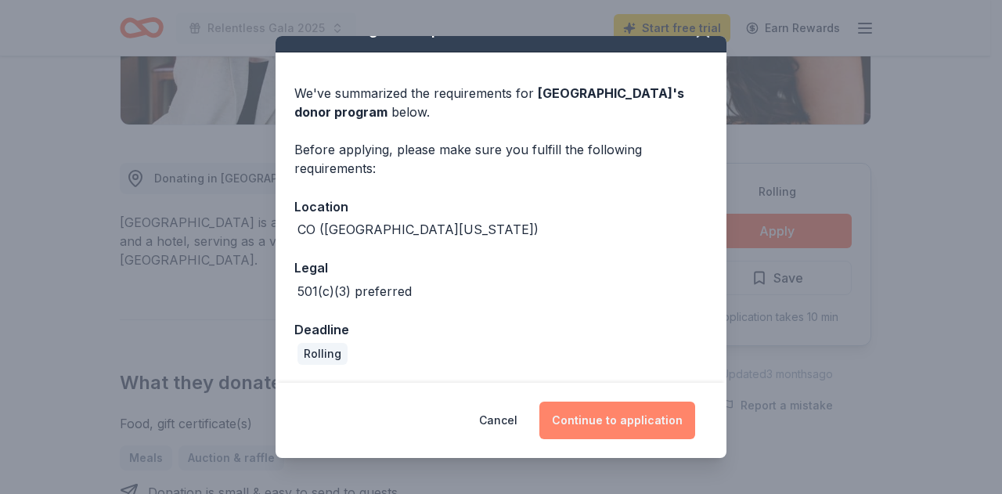
click at [595, 414] on button "Continue to application" at bounding box center [617, 420] width 156 height 38
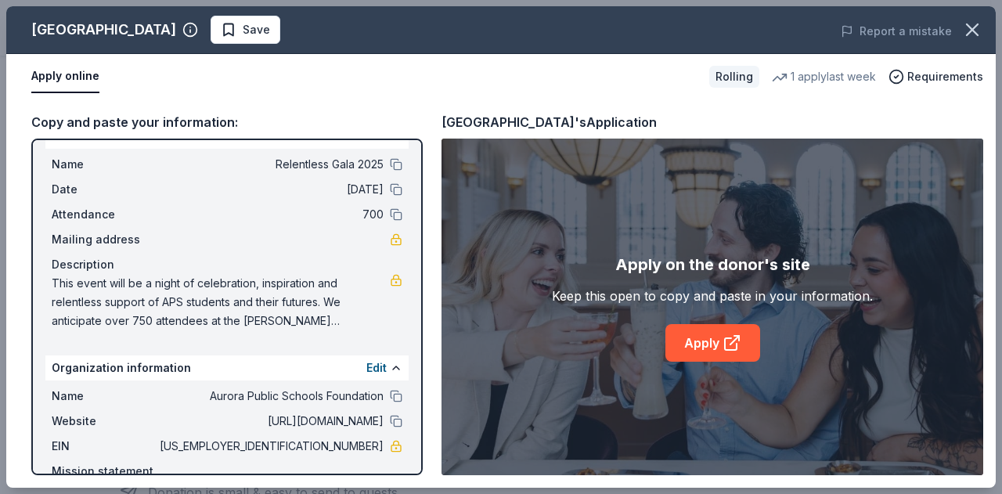
scroll to position [27, 0]
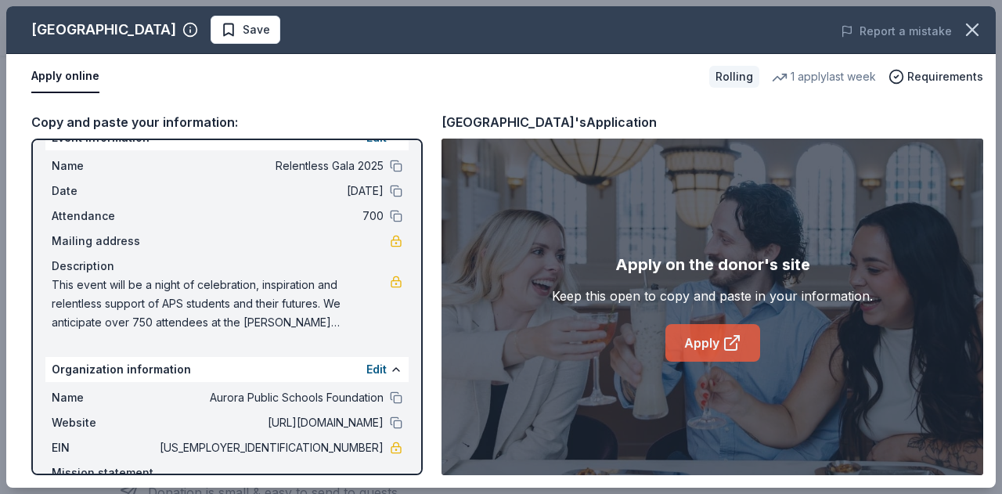
click at [714, 339] on link "Apply" at bounding box center [712, 343] width 95 height 38
